Goal: Navigation & Orientation: Find specific page/section

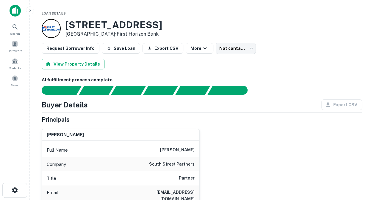
click at [16, 16] on img at bounding box center [15, 11] width 11 height 12
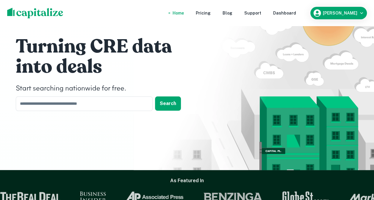
click at [213, 51] on div "Turning CRE data into deals Start searching nationwide for free. ​ Search" at bounding box center [187, 75] width 357 height 150
click at [289, 13] on div "Dashboard" at bounding box center [284, 13] width 23 height 7
